Goal: Answer question/provide support: Share knowledge or assist other users

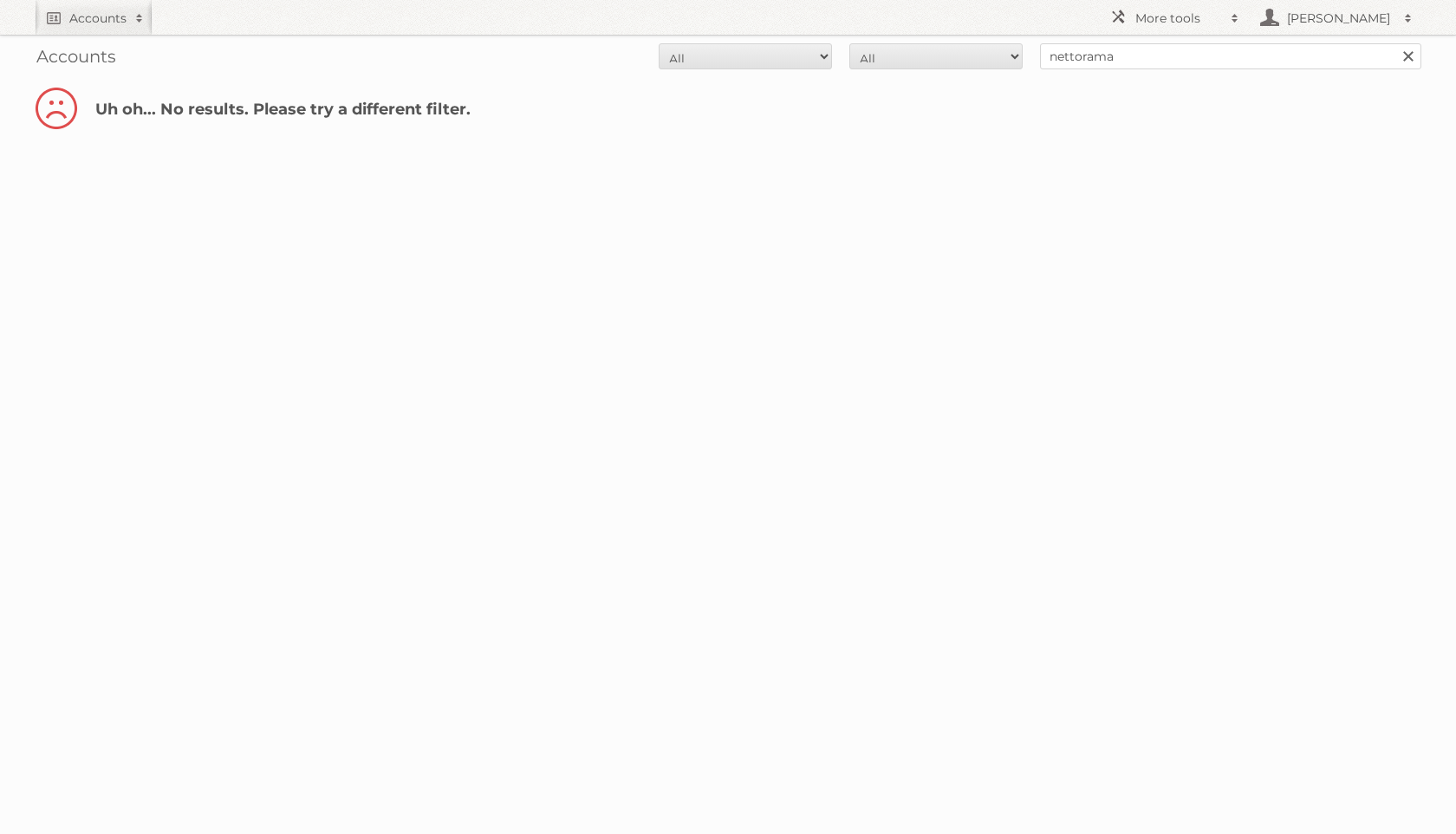
type input "nettorama"
click at [1395, 43] on input "Search" at bounding box center [1408, 56] width 26 height 26
click at [1321, 129] on p "Active max: 52 - published: 39 - scheduled: 0 - remaining: 13" at bounding box center [728, 128] width 1350 height 16
click at [1319, 123] on link "Impersonate" at bounding box center [1334, 114] width 122 height 23
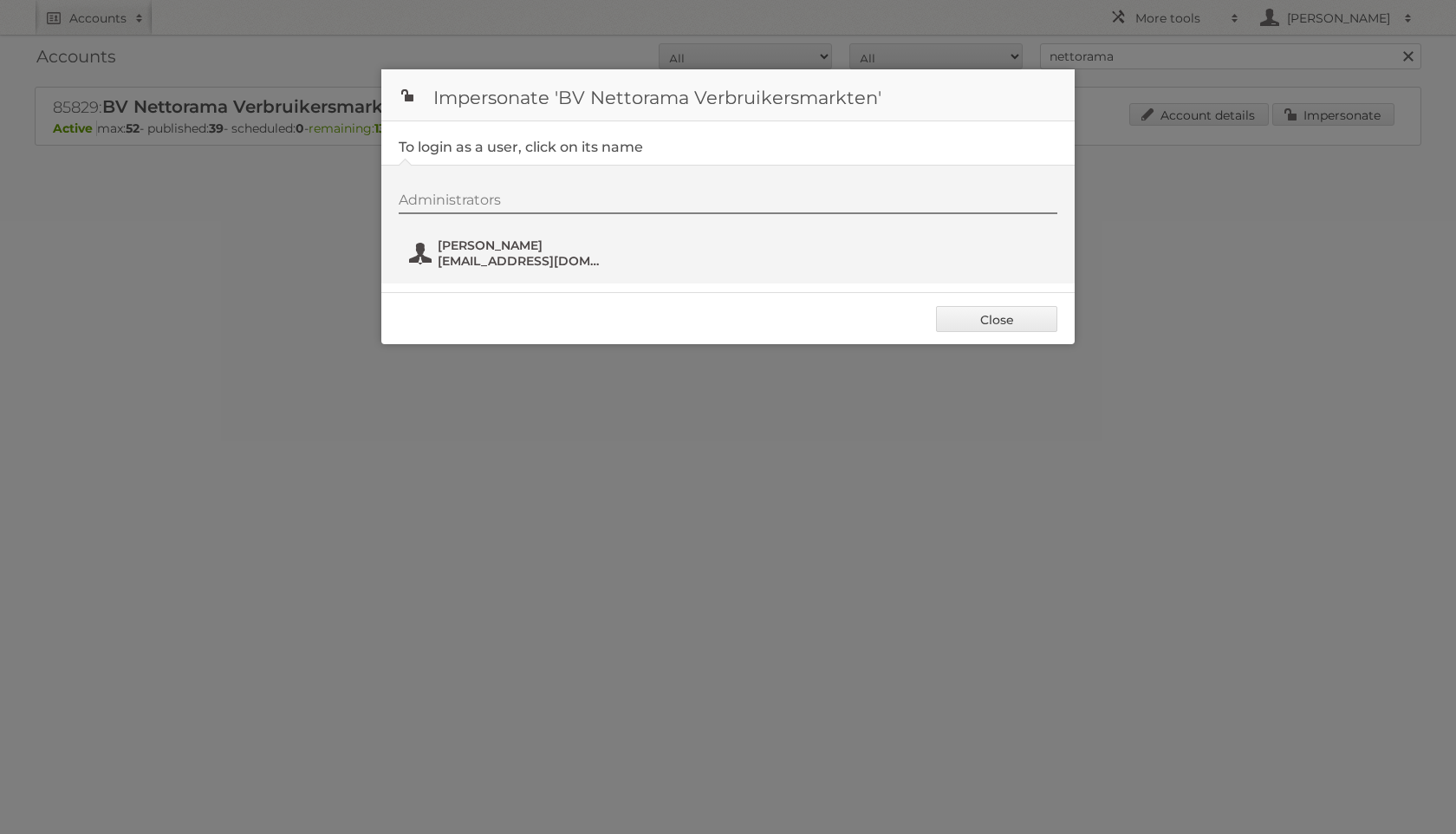
click at [565, 269] on button "[PERSON_NAME] Klep [EMAIL_ADDRESS][DOMAIN_NAME]" at bounding box center [509, 253] width 203 height 35
